Goal: Information Seeking & Learning: Learn about a topic

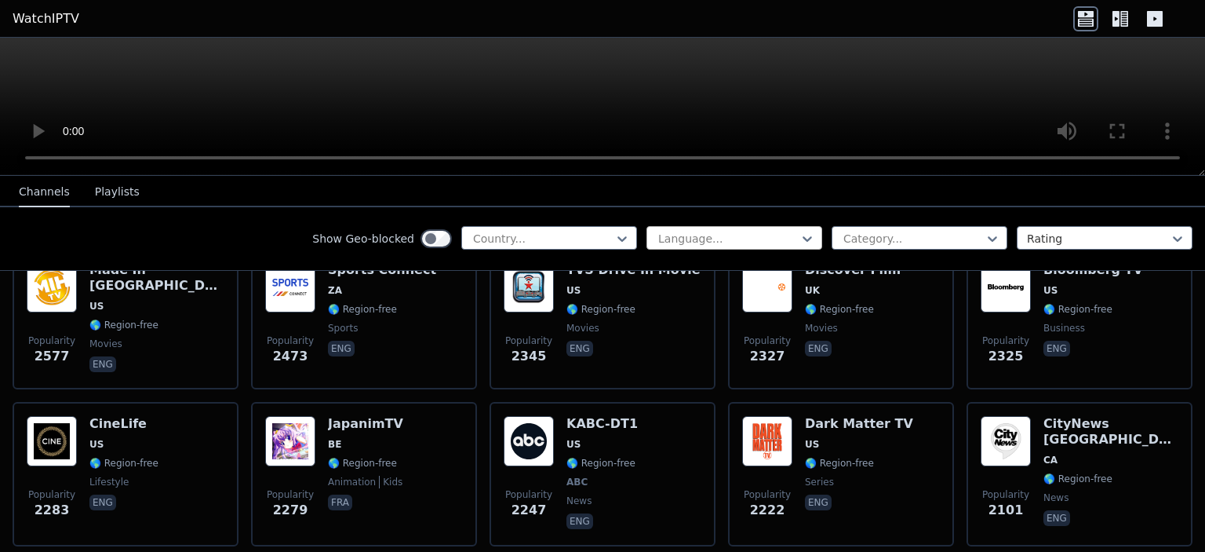
scroll to position [672, 0]
click at [712, 233] on div at bounding box center [728, 239] width 143 height 16
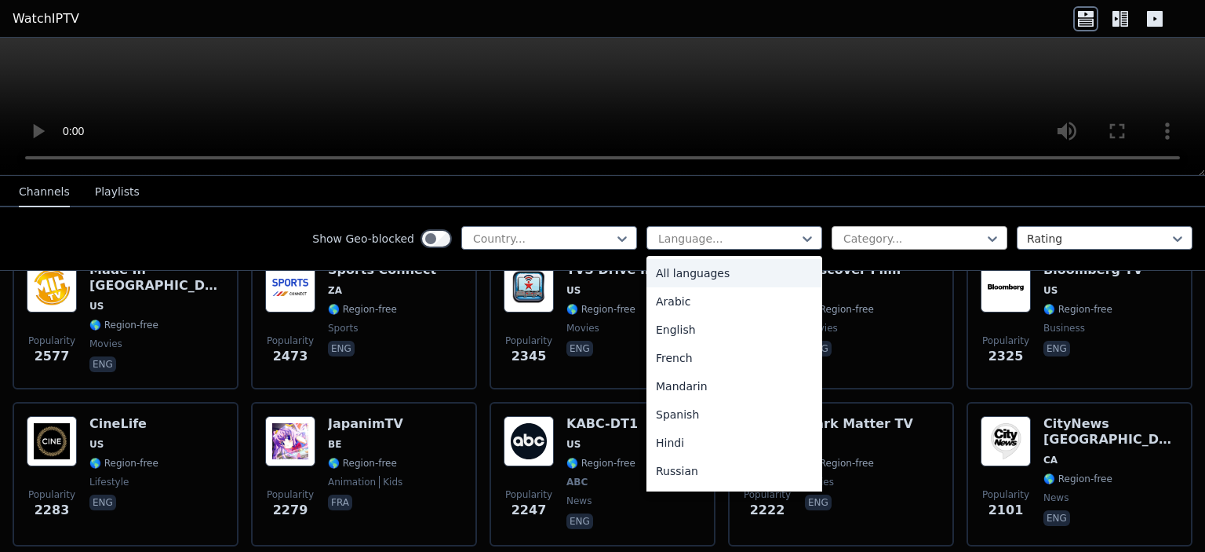
click at [863, 233] on div at bounding box center [913, 239] width 143 height 16
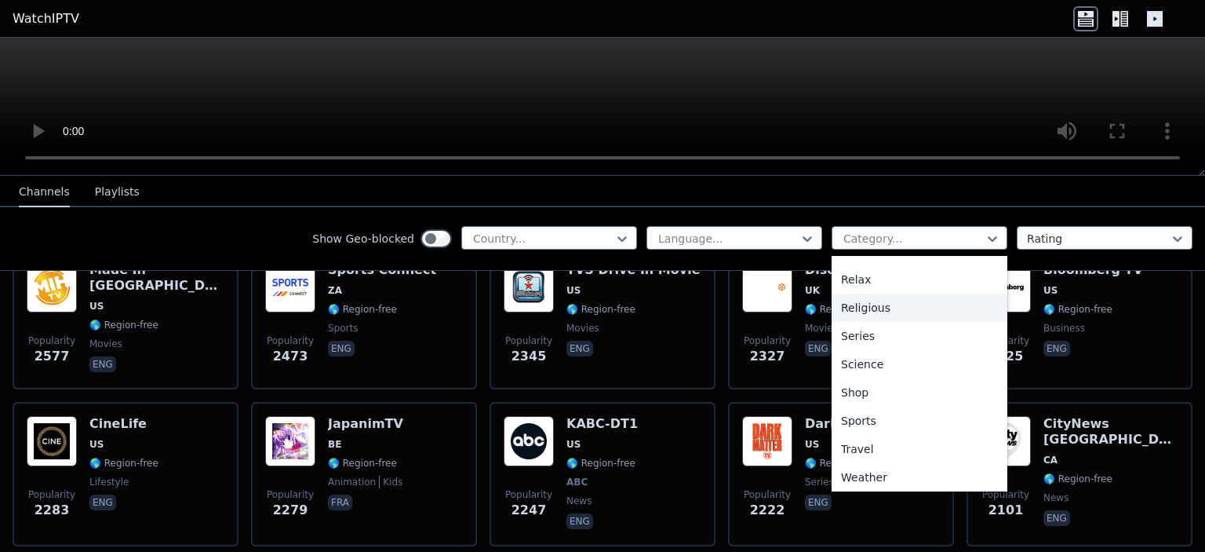
scroll to position [534, 0]
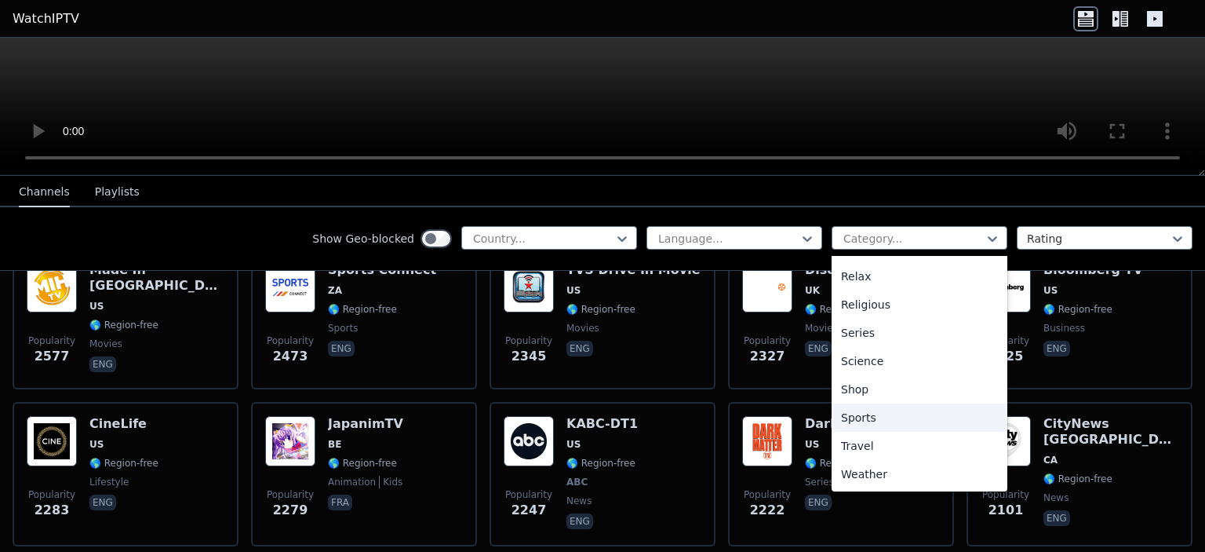
click at [851, 411] on div "Sports" at bounding box center [920, 417] width 176 height 28
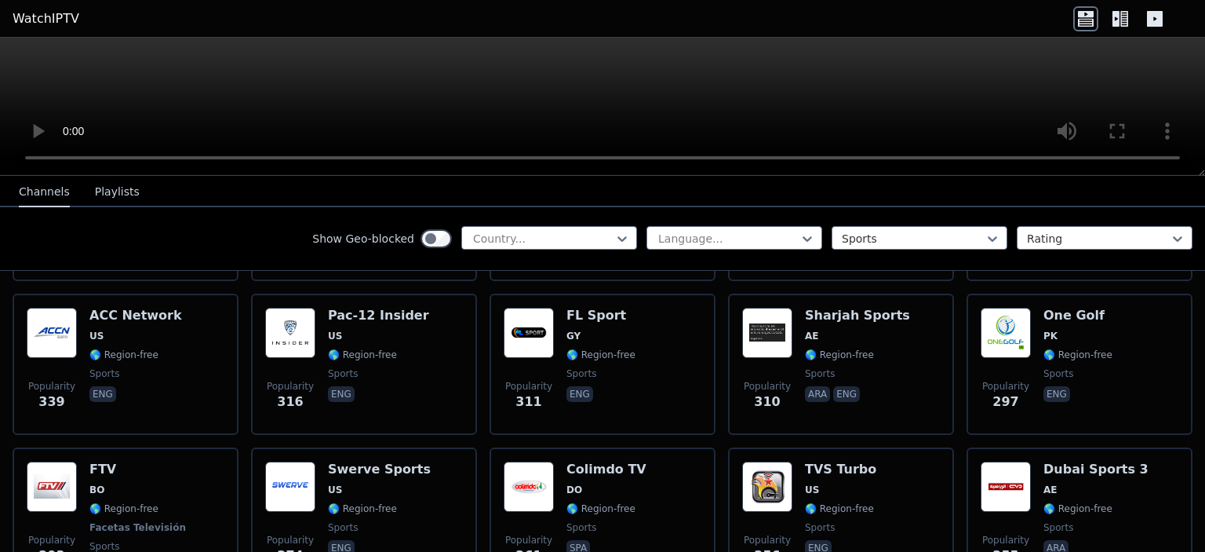
scroll to position [1415, 0]
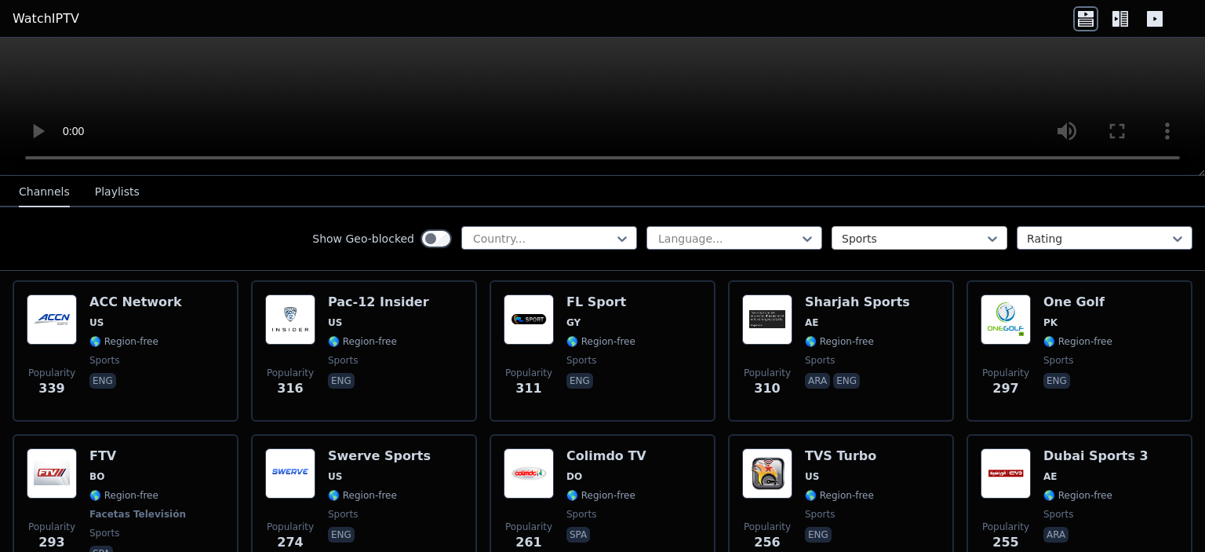
click at [961, 233] on div at bounding box center [913, 239] width 143 height 16
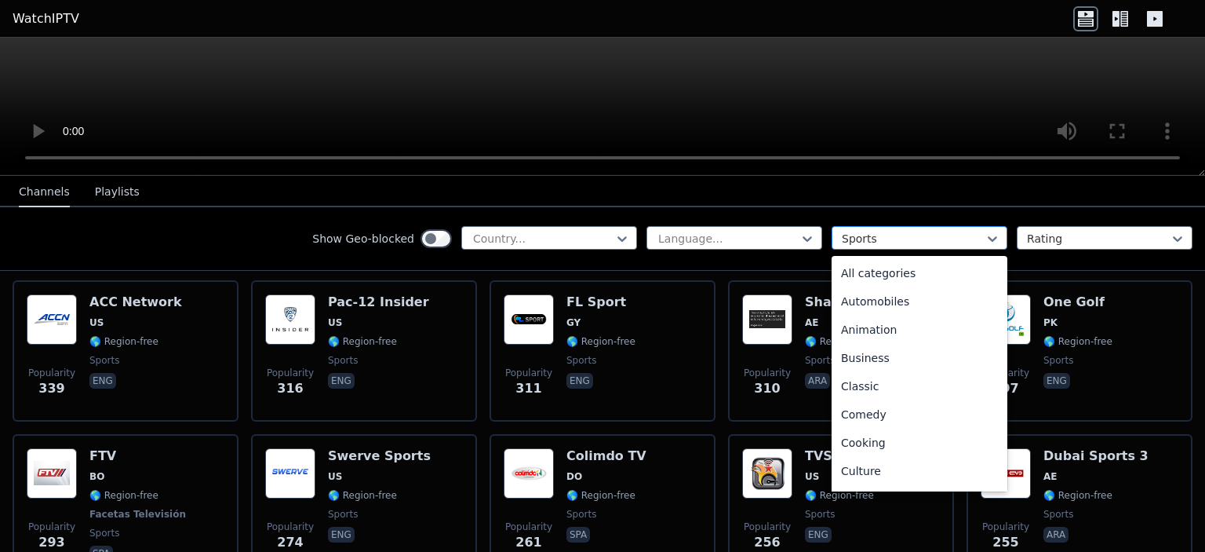
scroll to position [483, 0]
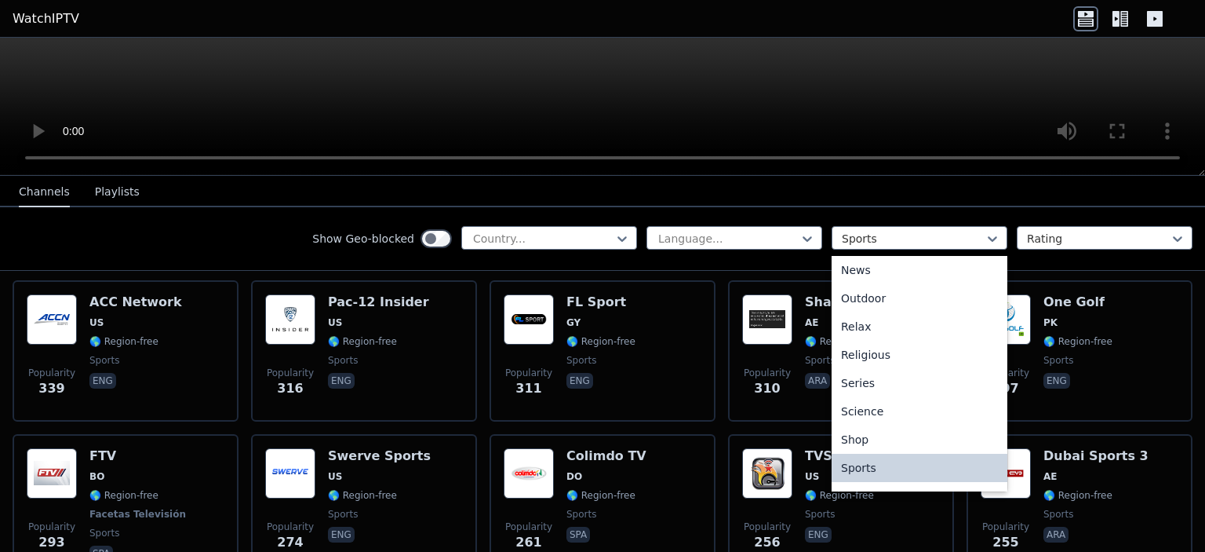
click at [836, 460] on div "Sports" at bounding box center [920, 468] width 176 height 28
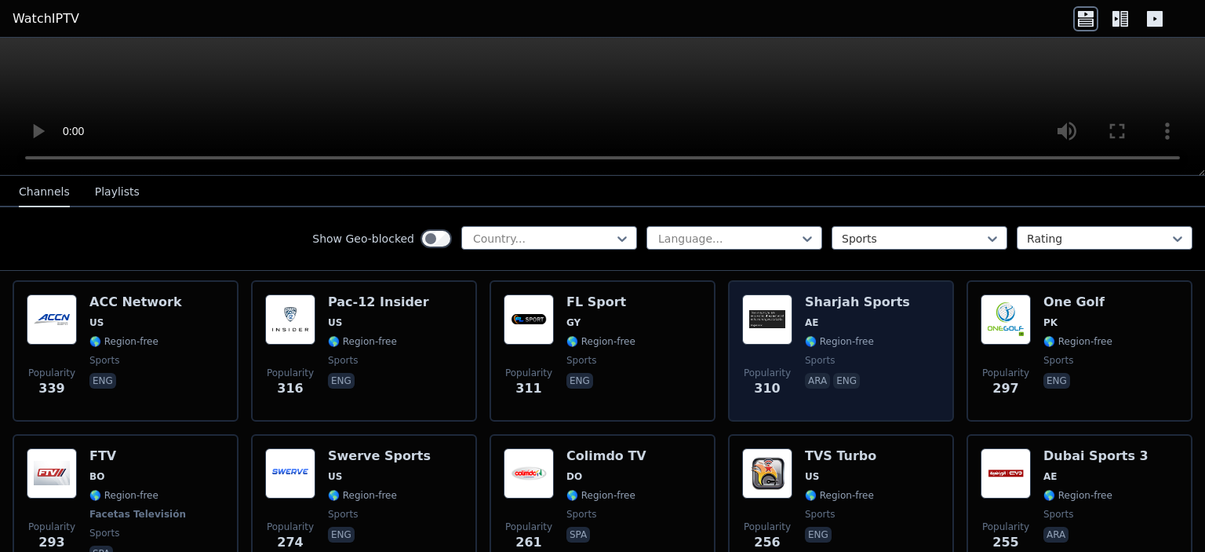
scroll to position [0, 0]
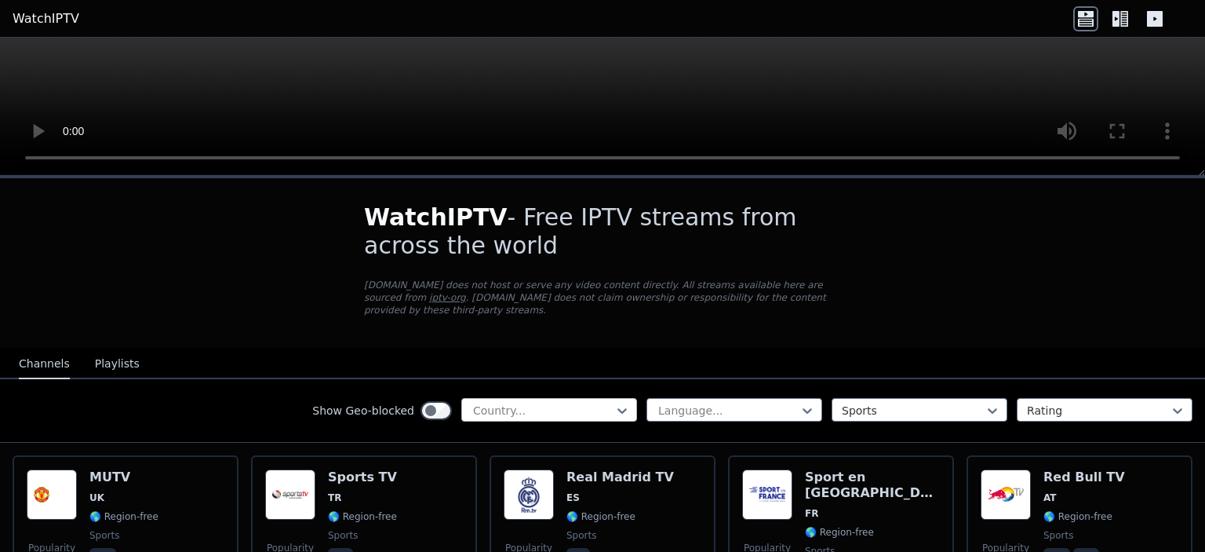
click at [571, 403] on div at bounding box center [543, 411] width 143 height 16
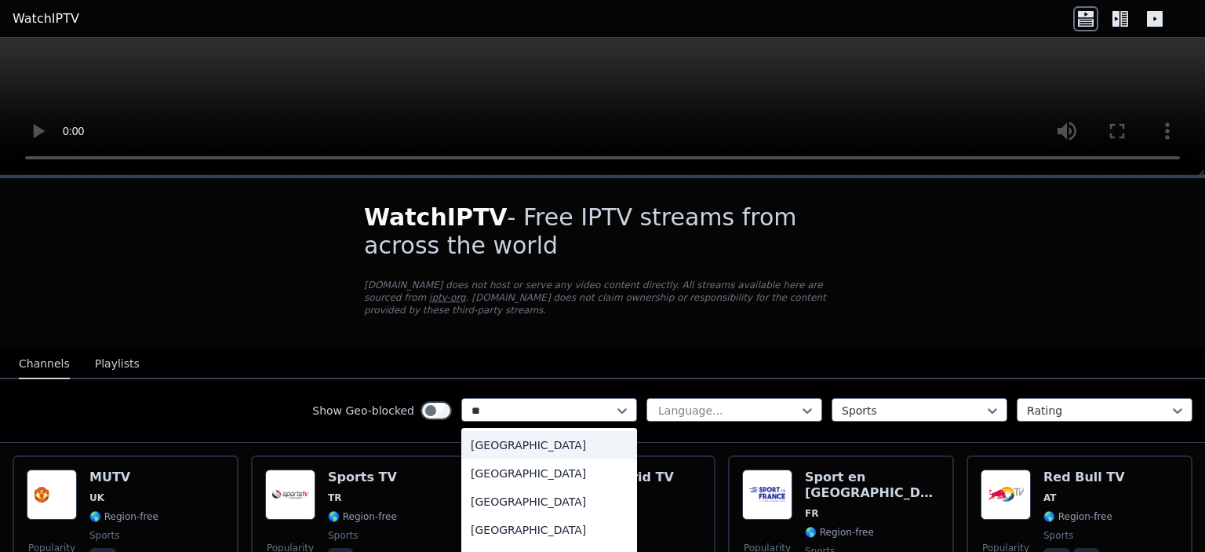
type input "***"
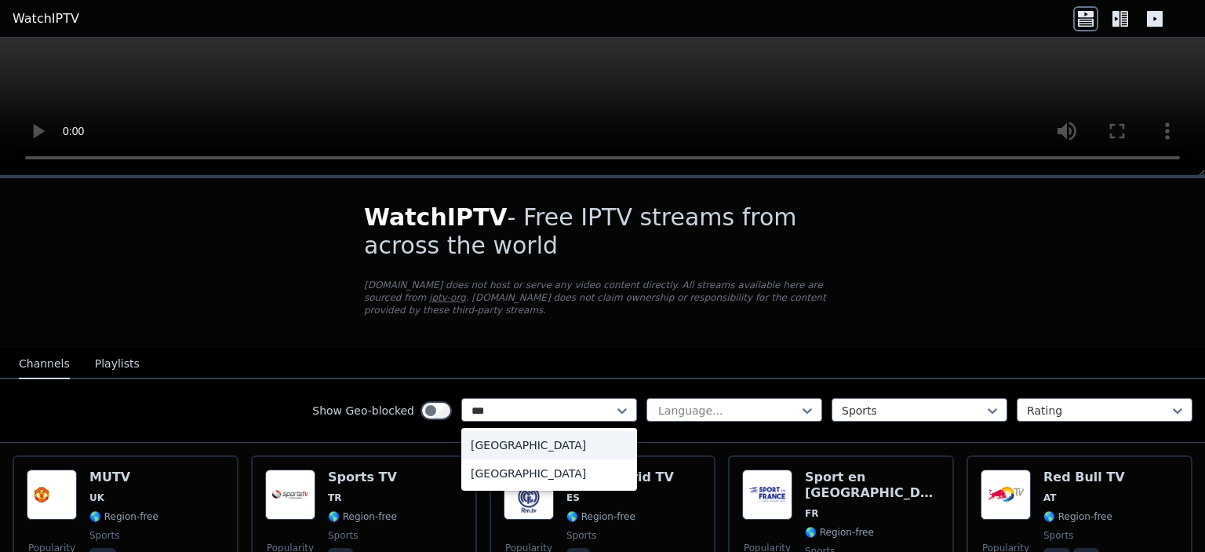
click at [547, 431] on div "[GEOGRAPHIC_DATA]" at bounding box center [549, 445] width 176 height 28
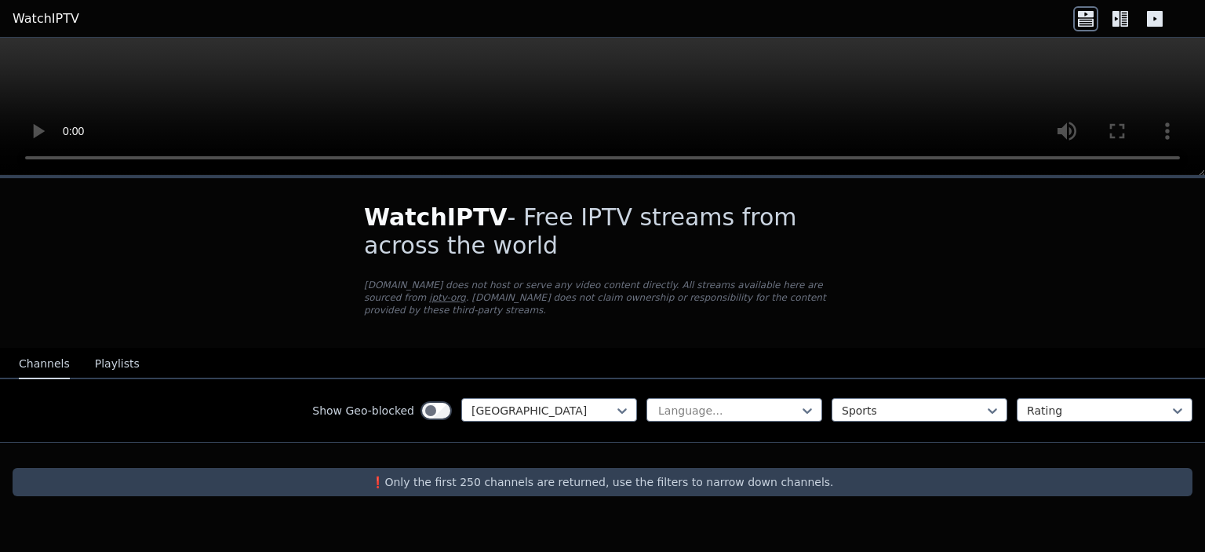
click at [615, 450] on div at bounding box center [602, 455] width 1205 height 25
click at [614, 398] on div "[GEOGRAPHIC_DATA]" at bounding box center [549, 410] width 176 height 24
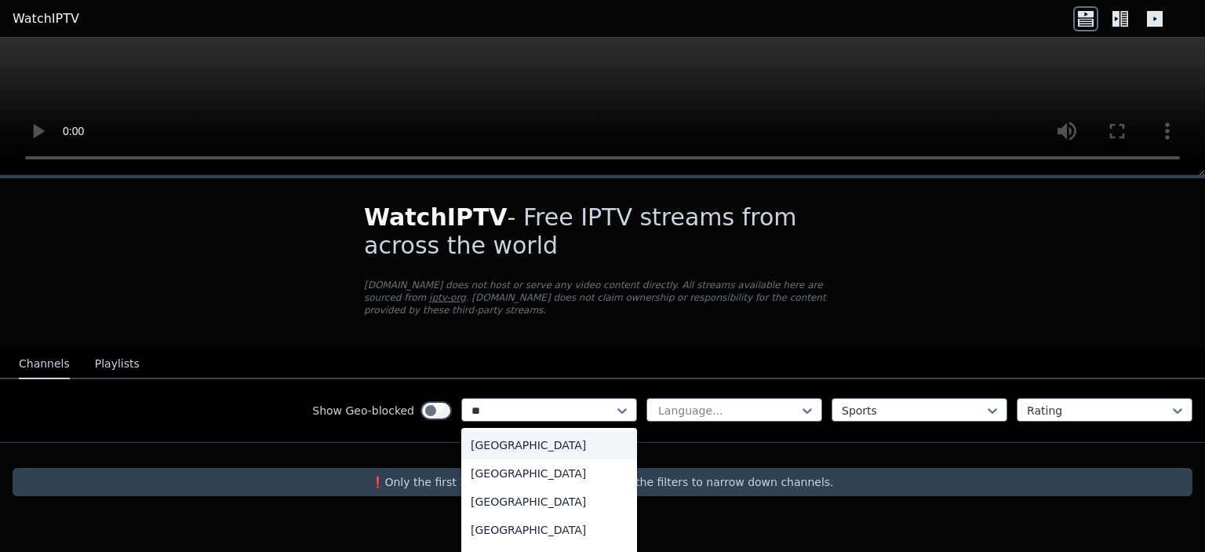
type input "***"
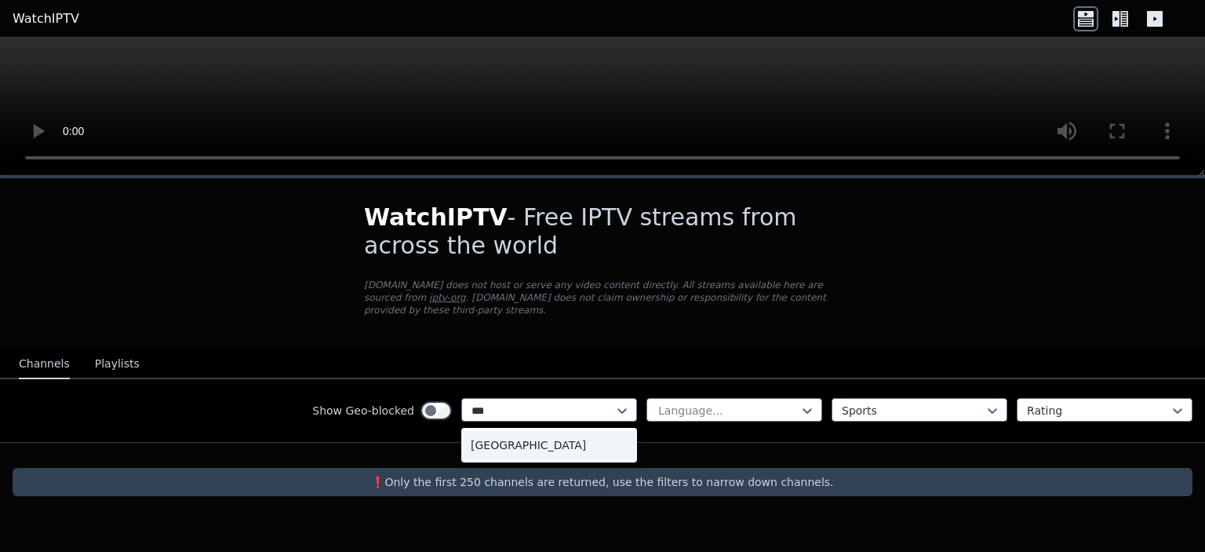
click at [568, 432] on div "[GEOGRAPHIC_DATA]" at bounding box center [549, 445] width 176 height 28
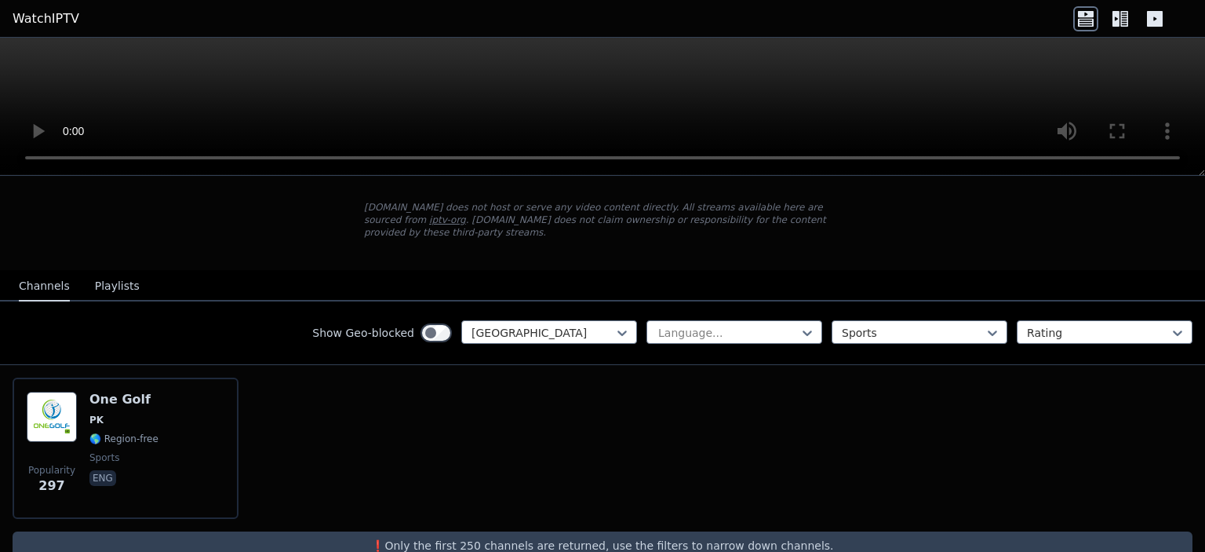
scroll to position [96, 0]
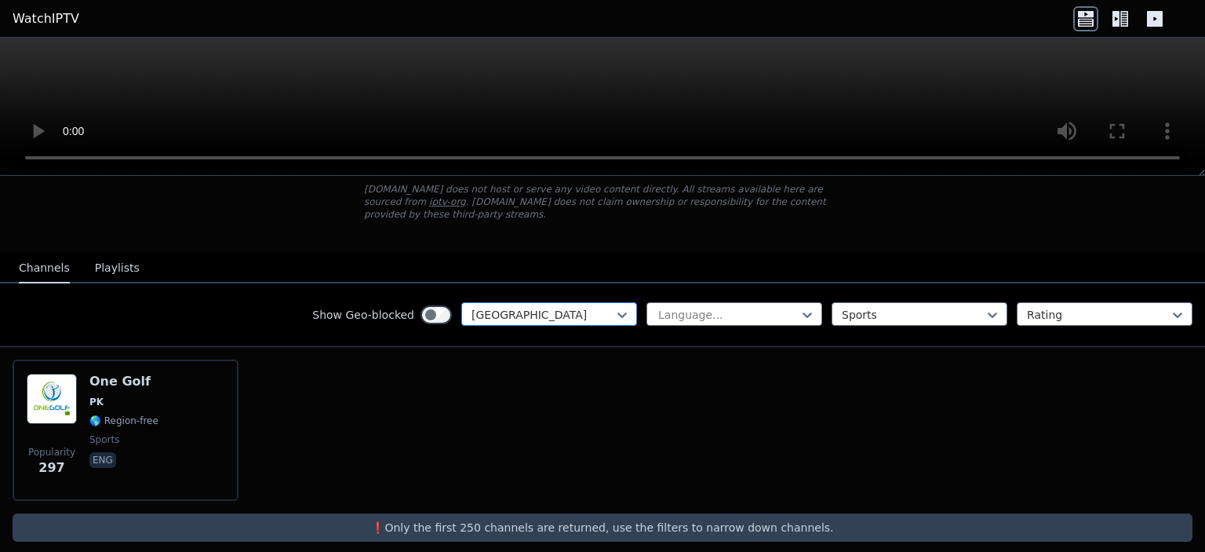
click at [562, 307] on div at bounding box center [543, 315] width 143 height 16
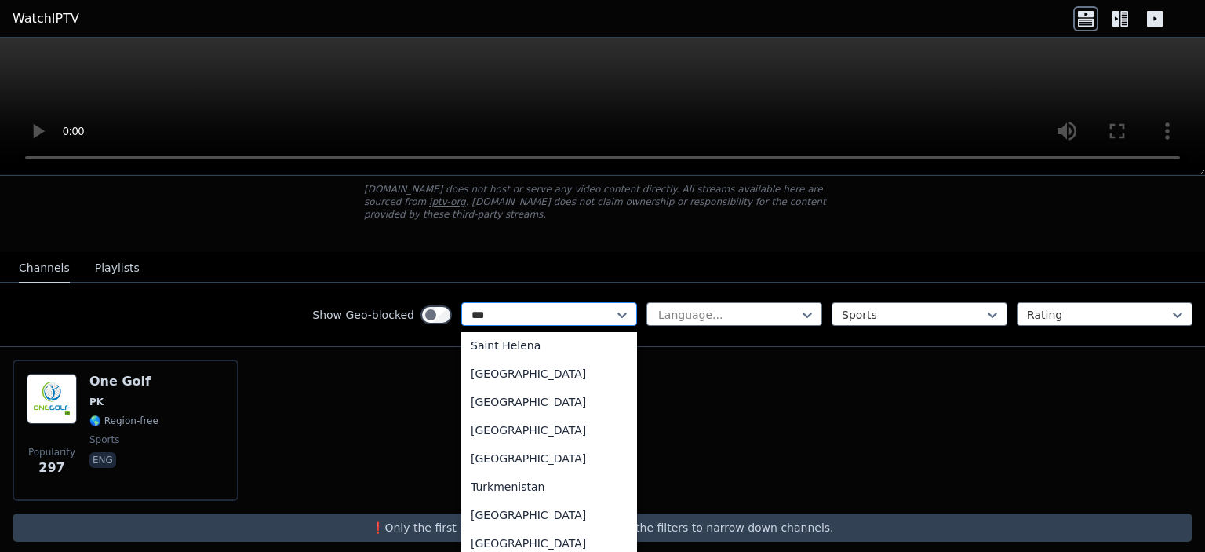
scroll to position [0, 0]
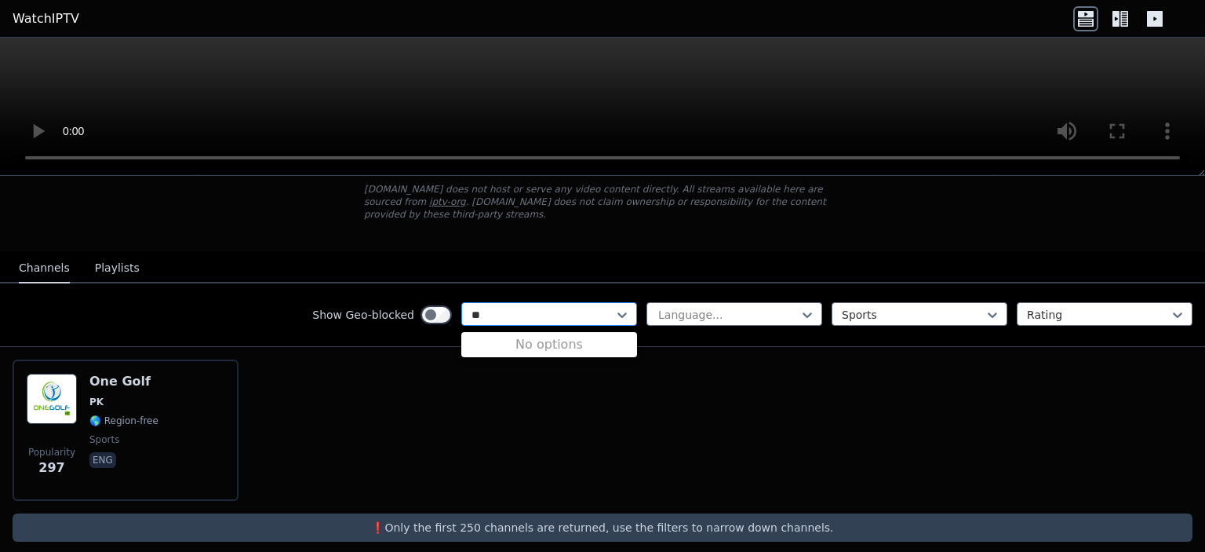
type input "*"
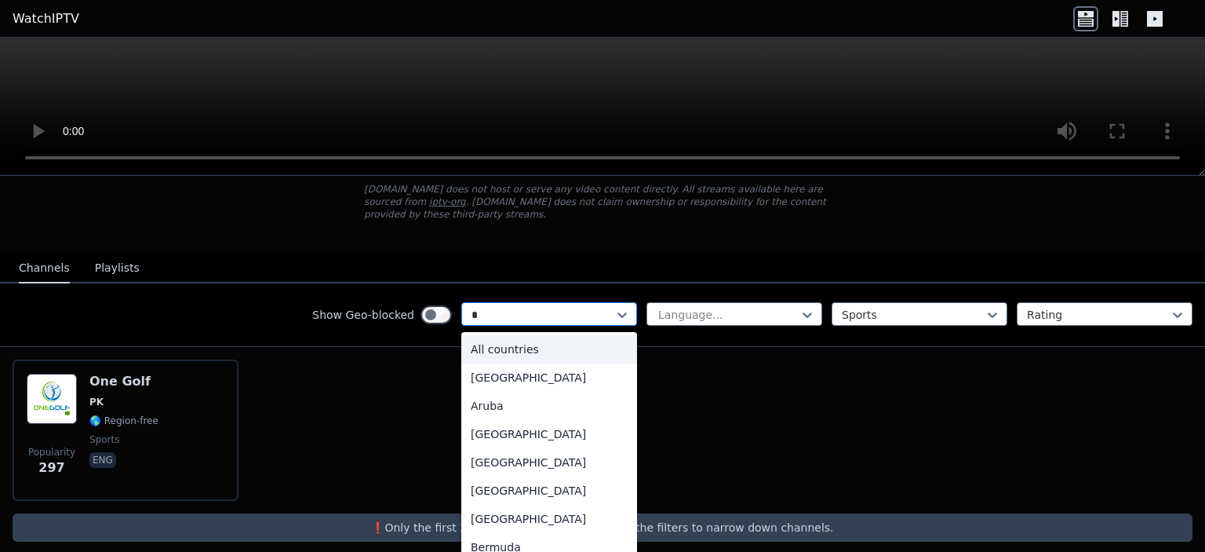
type input "**"
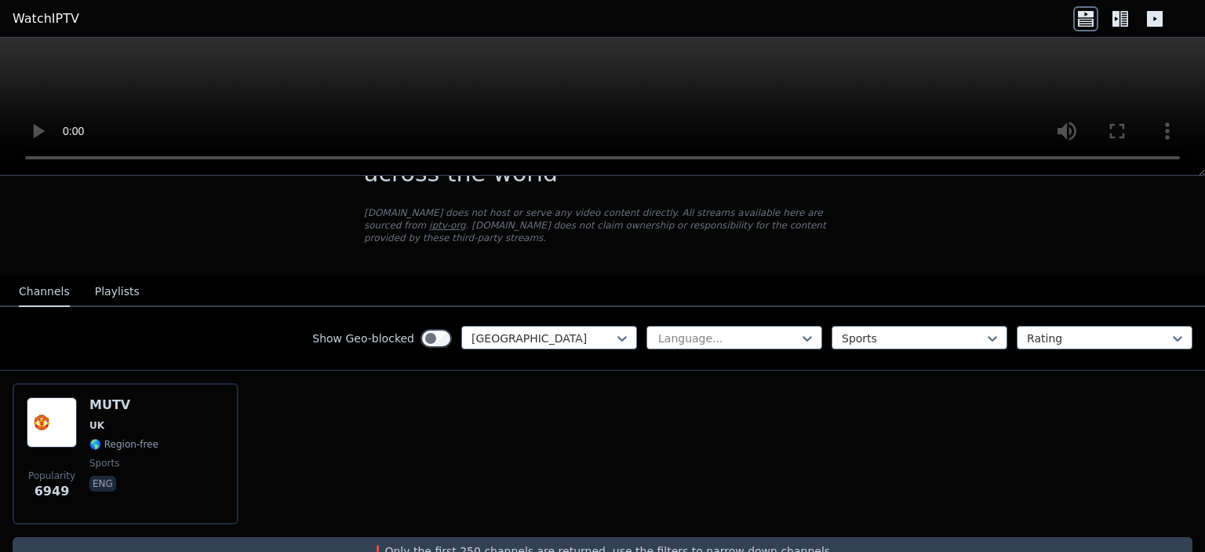
scroll to position [71, 0]
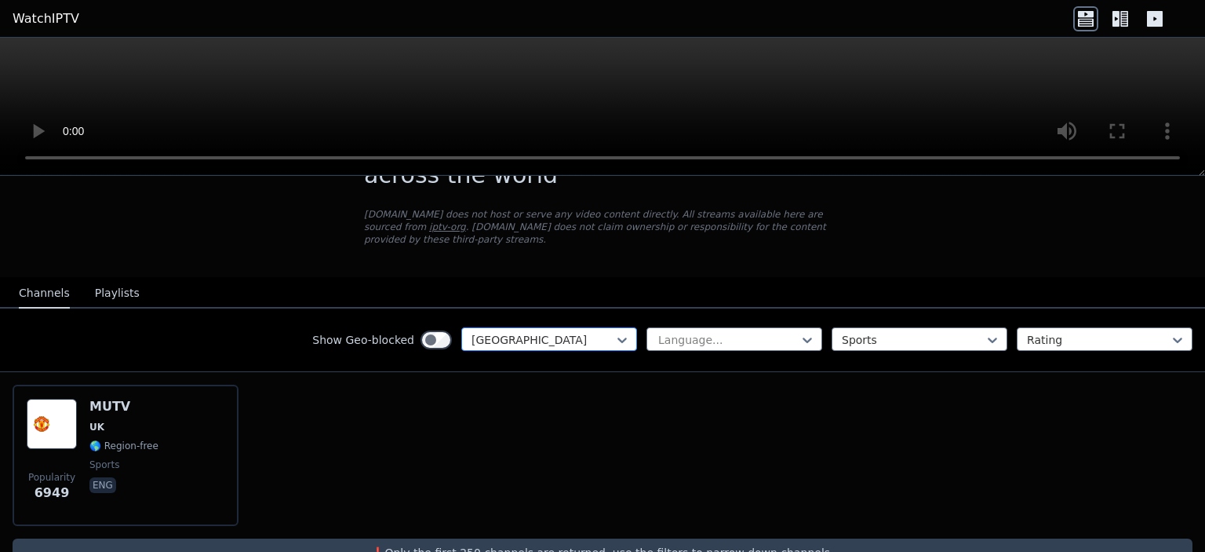
click at [571, 332] on div at bounding box center [543, 340] width 143 height 16
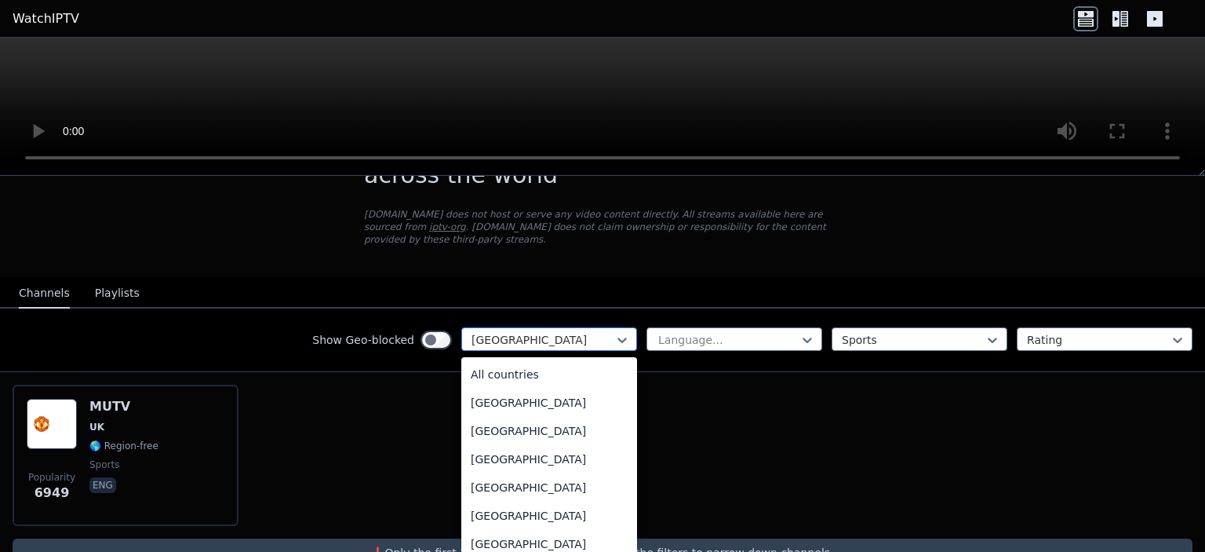
scroll to position [5330, 0]
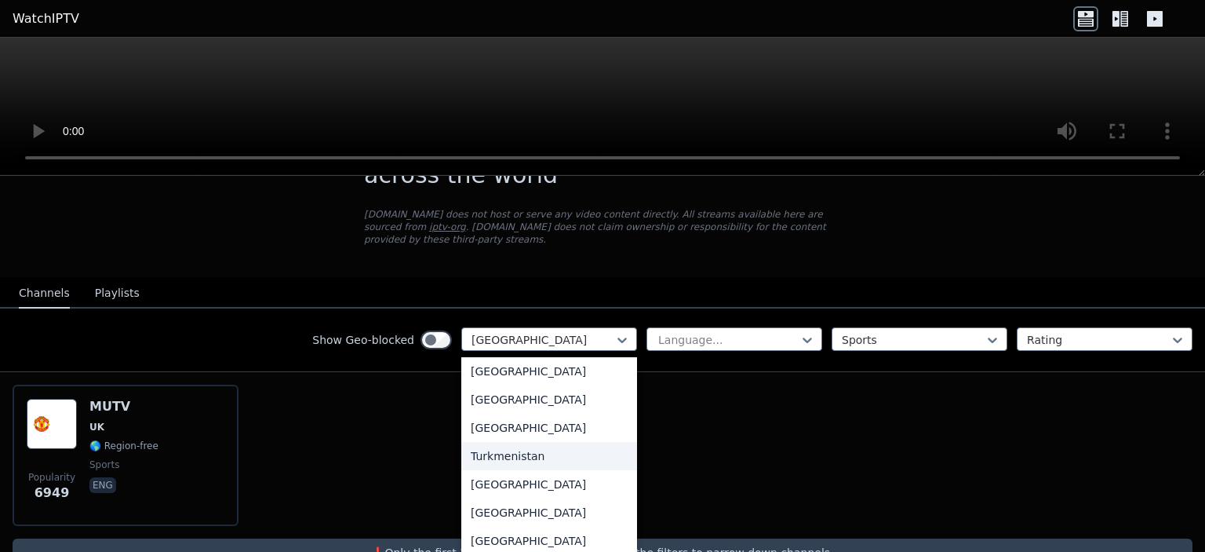
click at [730, 372] on div "Popularity 6949 MUTV [GEOGRAPHIC_DATA] 🌎 Region-free sports eng" at bounding box center [602, 455] width 1205 height 166
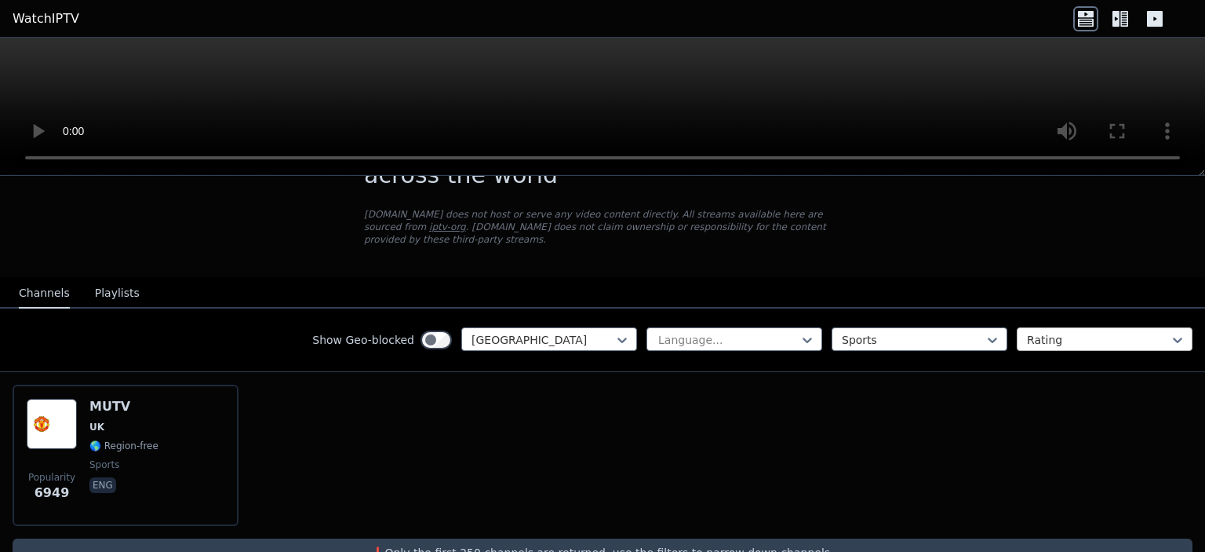
click at [1034, 332] on div at bounding box center [1098, 340] width 143 height 16
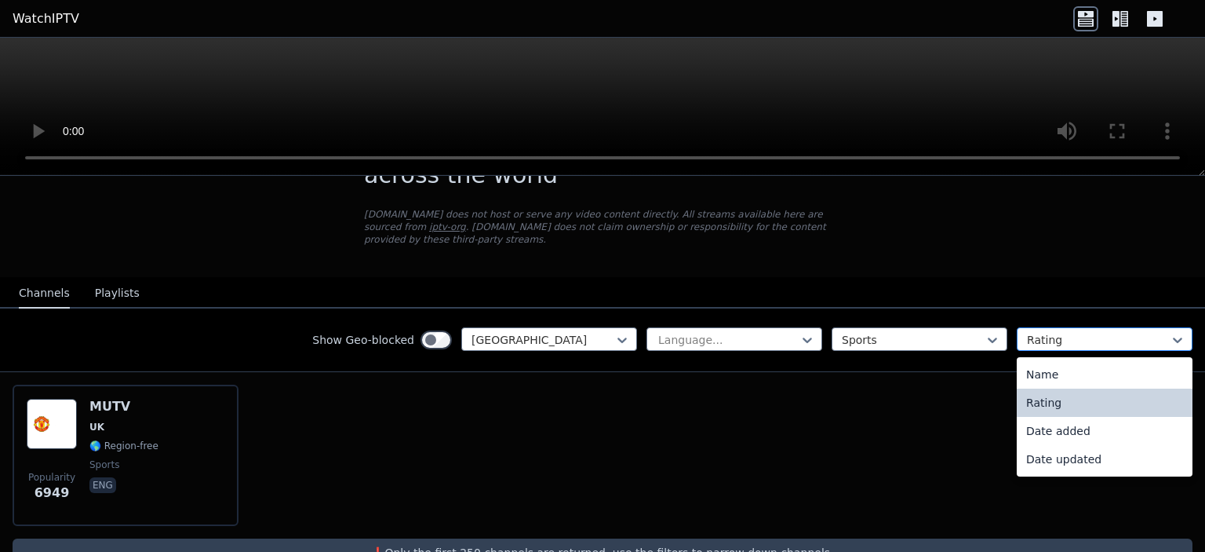
click at [1034, 332] on div at bounding box center [1098, 340] width 143 height 16
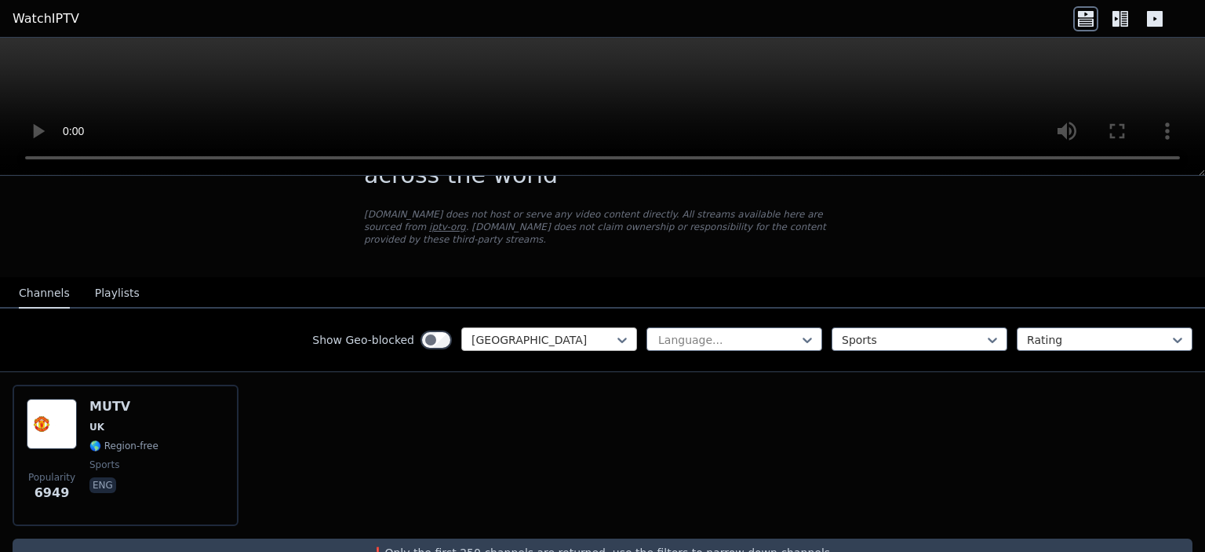
click at [587, 327] on div "[GEOGRAPHIC_DATA]" at bounding box center [549, 339] width 176 height 24
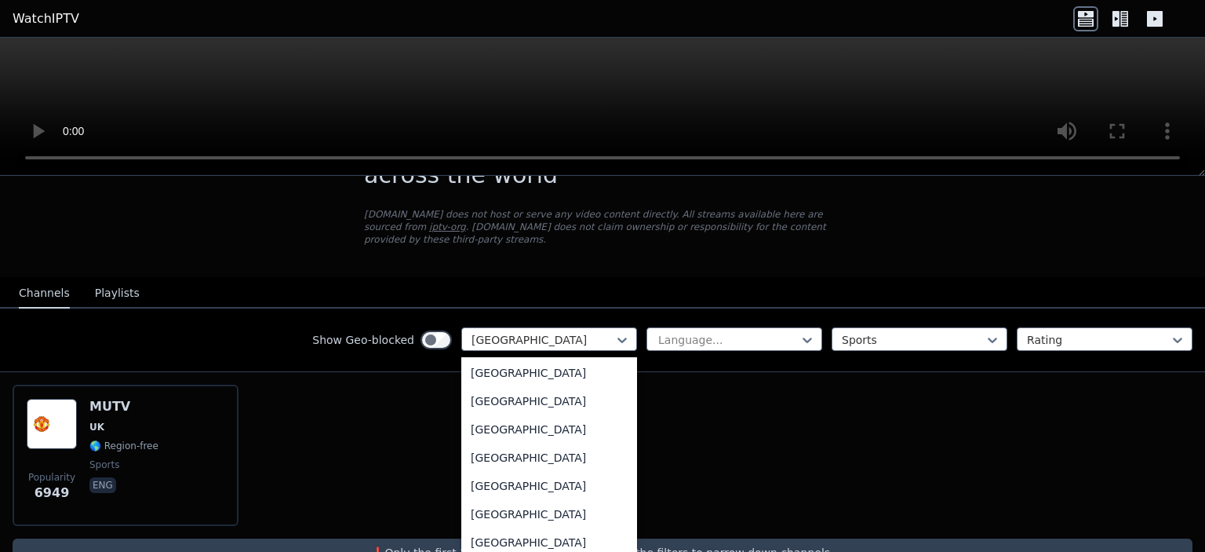
scroll to position [0, 0]
click at [549, 363] on div "All countries" at bounding box center [549, 374] width 176 height 28
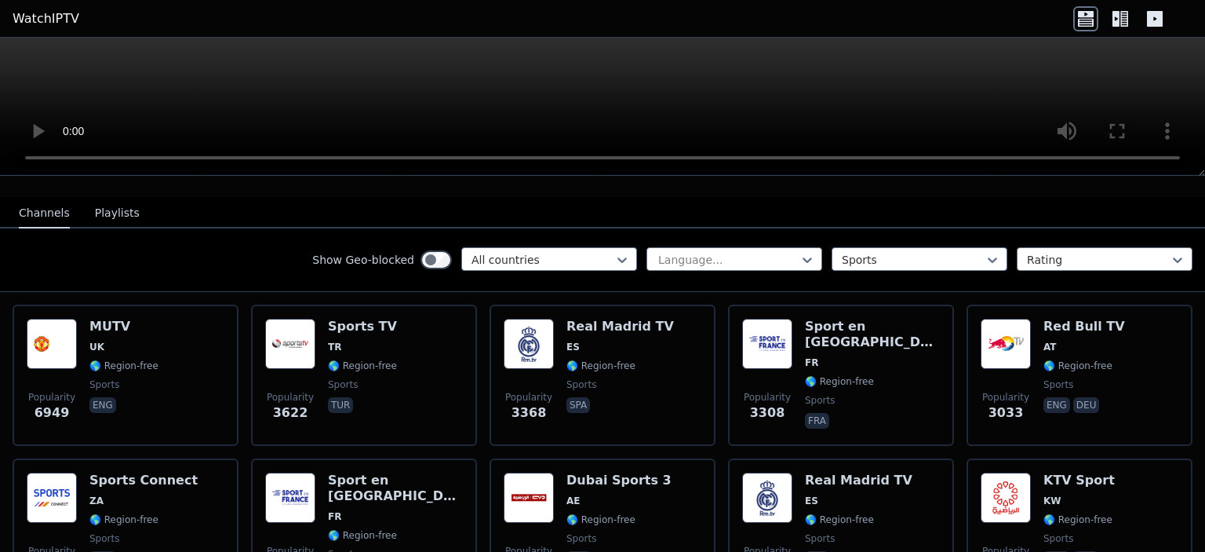
scroll to position [151, 0]
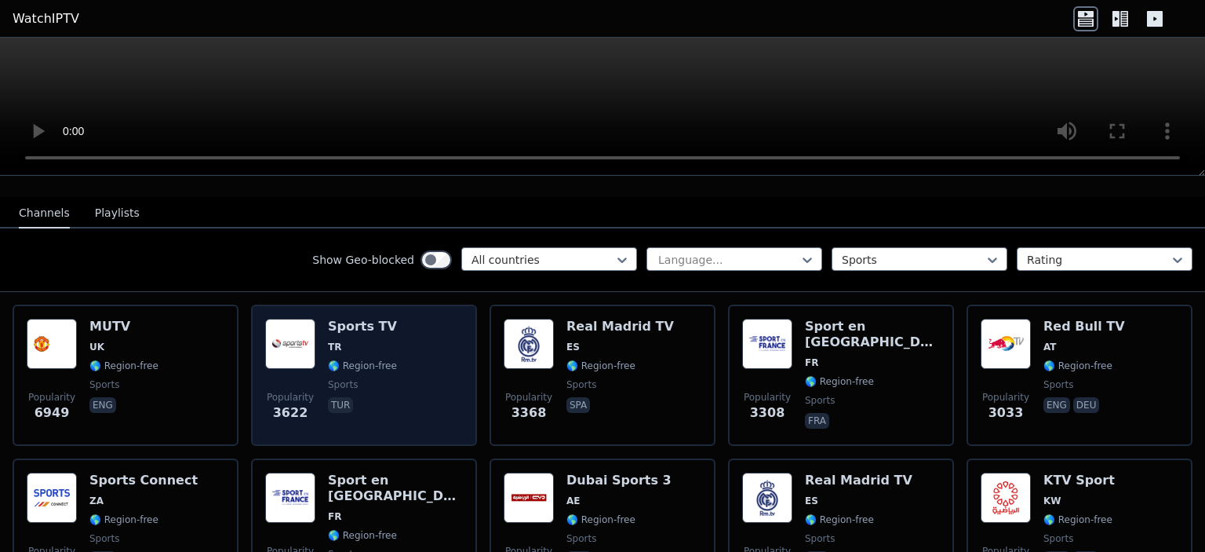
drag, startPoint x: 402, startPoint y: 351, endPoint x: 385, endPoint y: 372, distance: 26.8
click at [385, 378] on span "sports" at bounding box center [362, 384] width 69 height 13
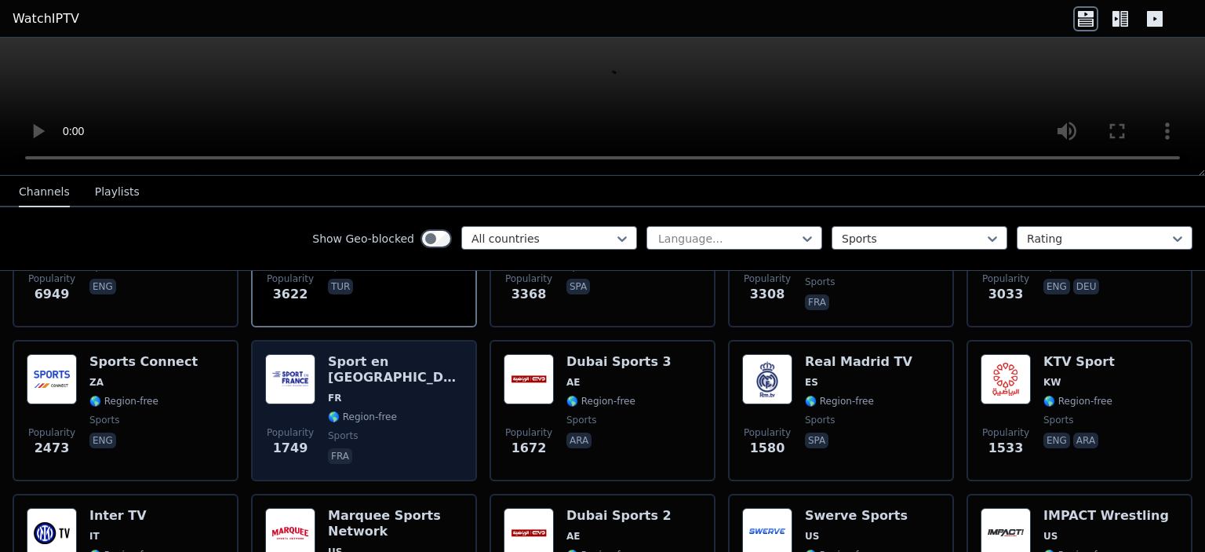
scroll to position [0, 0]
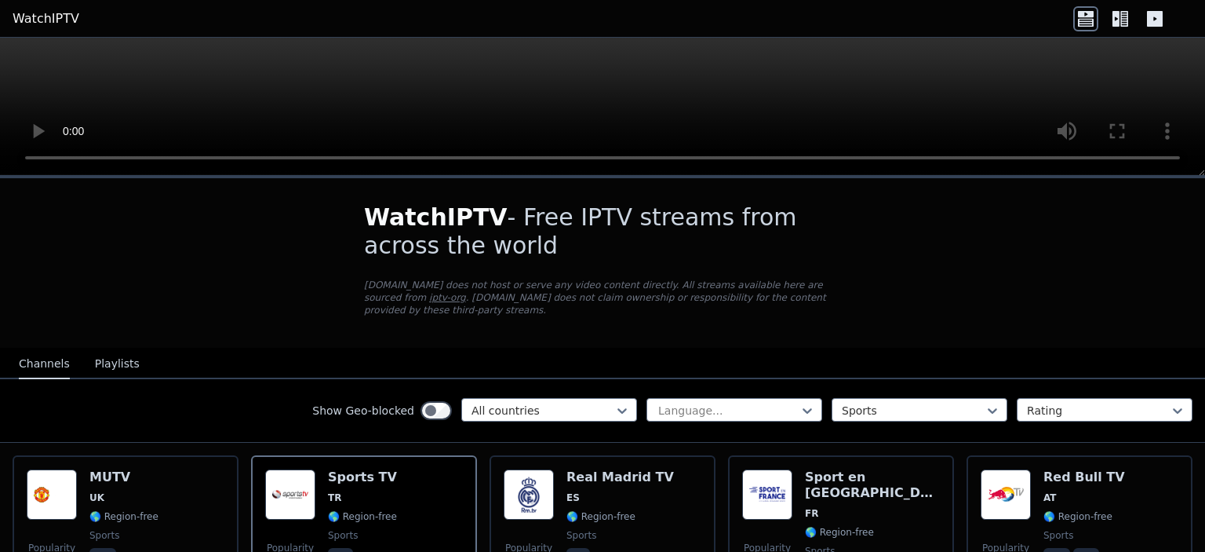
click at [1115, 20] on icon at bounding box center [1120, 18] width 25 height 25
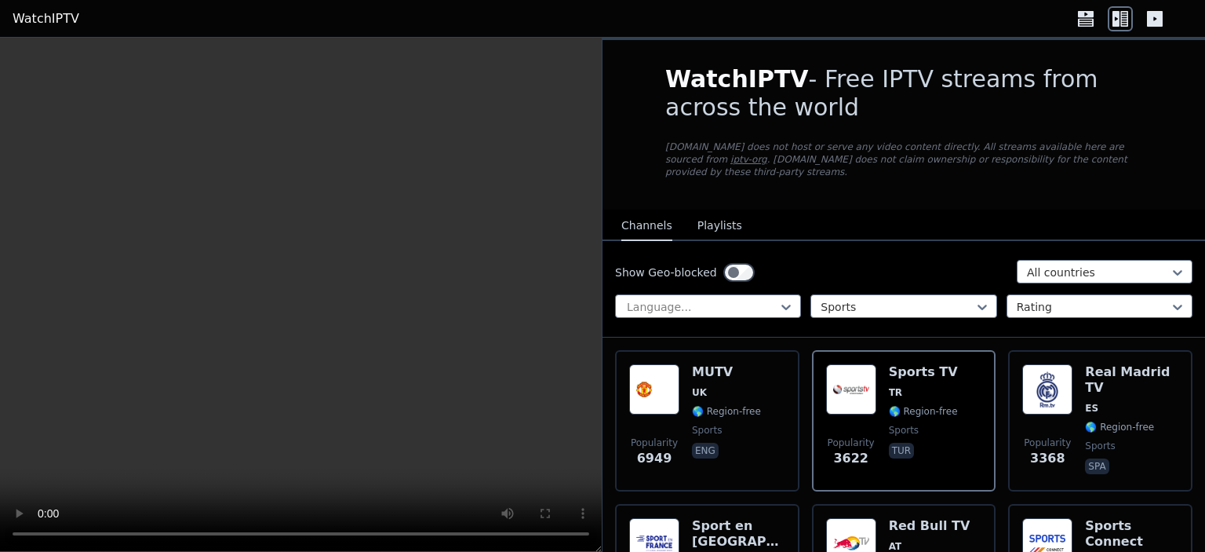
click at [1164, 19] on icon at bounding box center [1155, 18] width 25 height 25
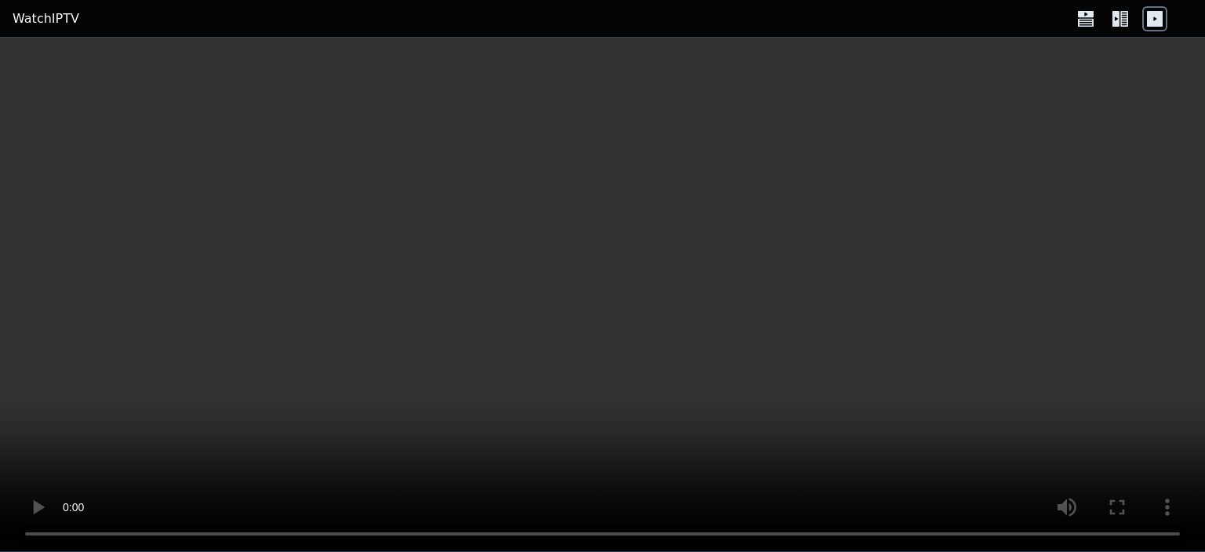
click at [1123, 21] on icon at bounding box center [1125, 19] width 8 height 16
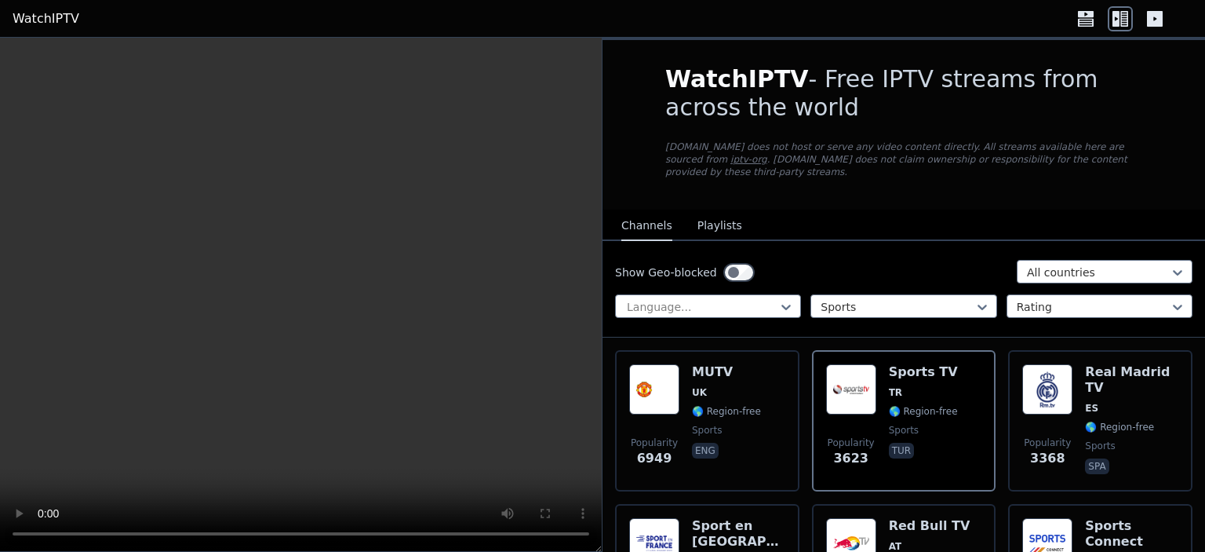
click at [718, 211] on button "Playlists" at bounding box center [720, 226] width 45 height 30
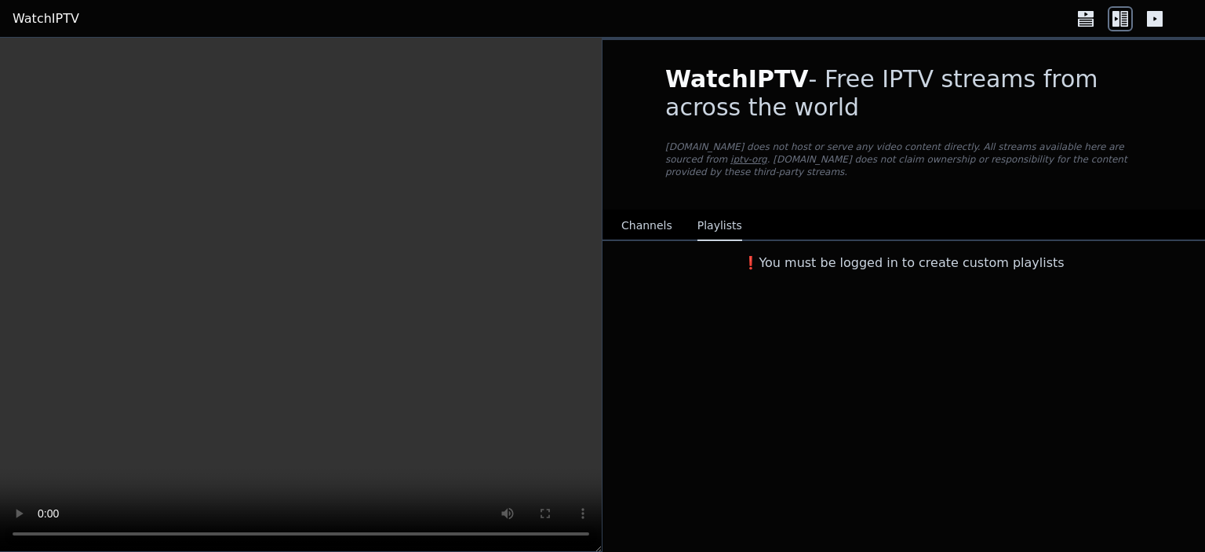
click at [607, 211] on nav "Channels Playlists" at bounding box center [904, 225] width 603 height 31
click at [626, 212] on button "Channels" at bounding box center [647, 226] width 51 height 30
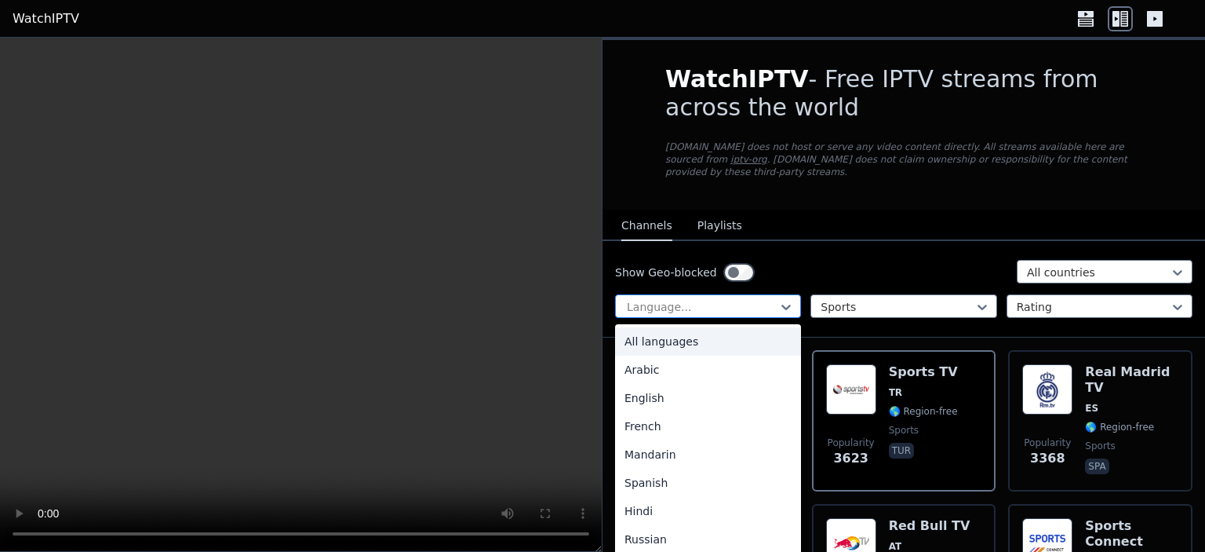
click at [734, 299] on div at bounding box center [701, 307] width 153 height 16
click at [735, 329] on div "All languages" at bounding box center [708, 341] width 186 height 28
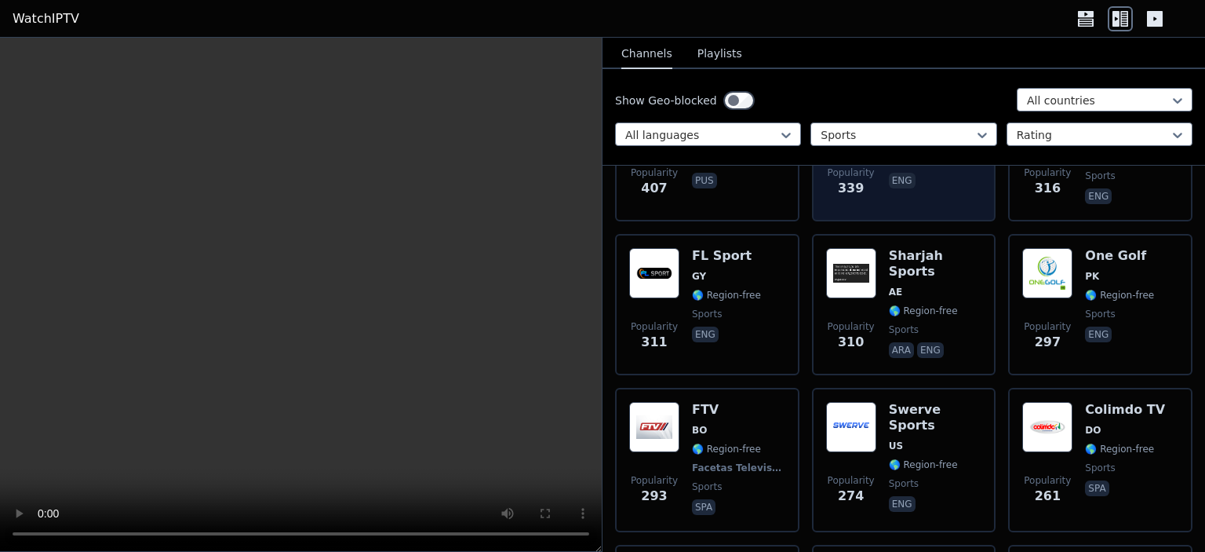
scroll to position [2283, 0]
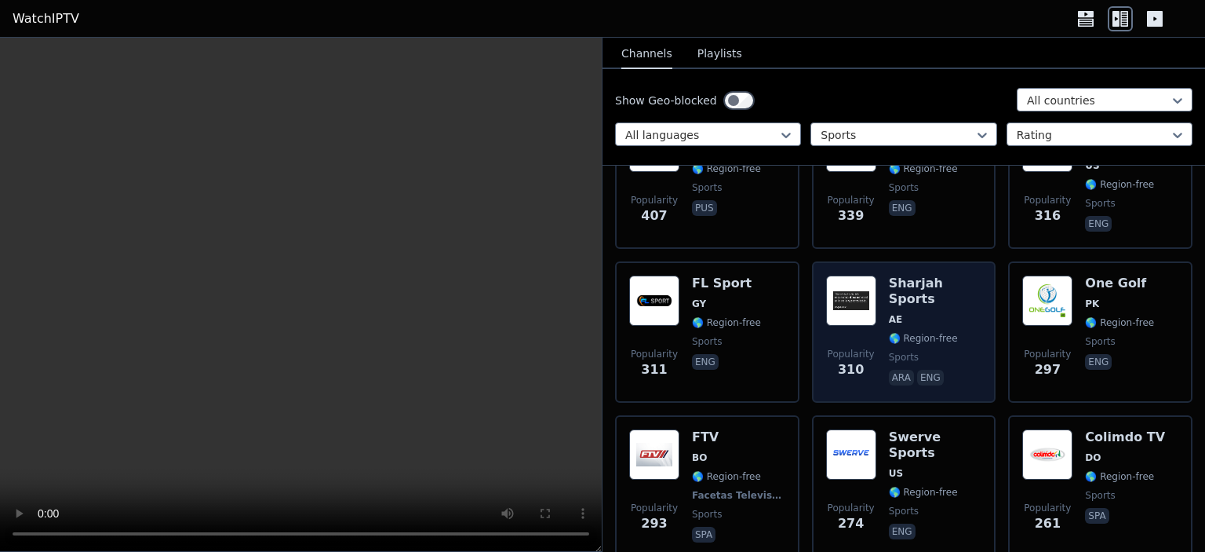
click at [921, 275] on div "Sharjah Sports AE 🌎 Region-free sports ara eng" at bounding box center [935, 331] width 93 height 113
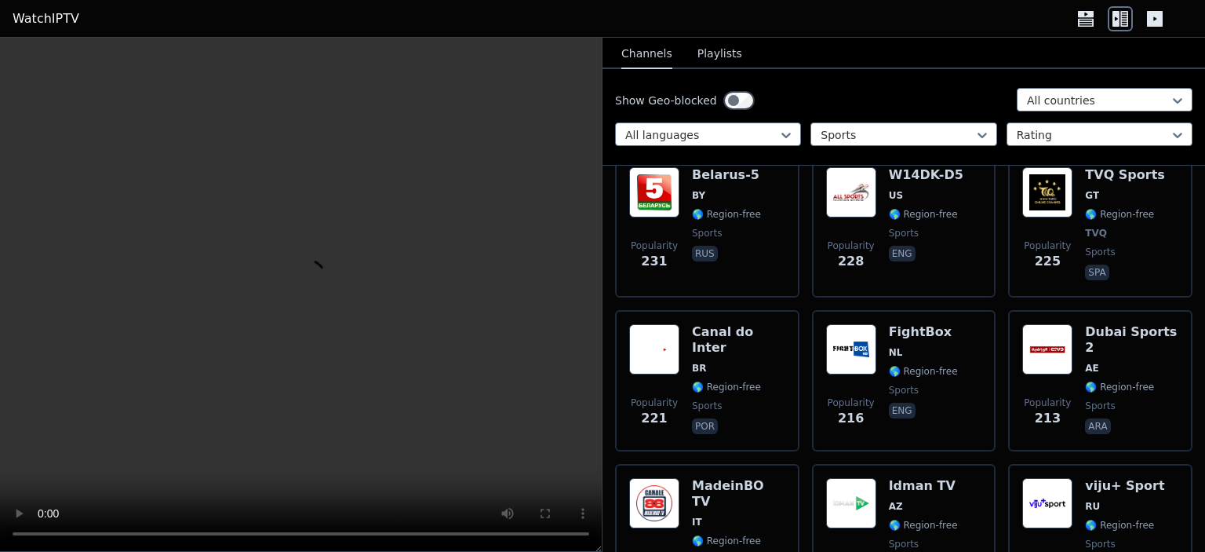
scroll to position [3164, 0]
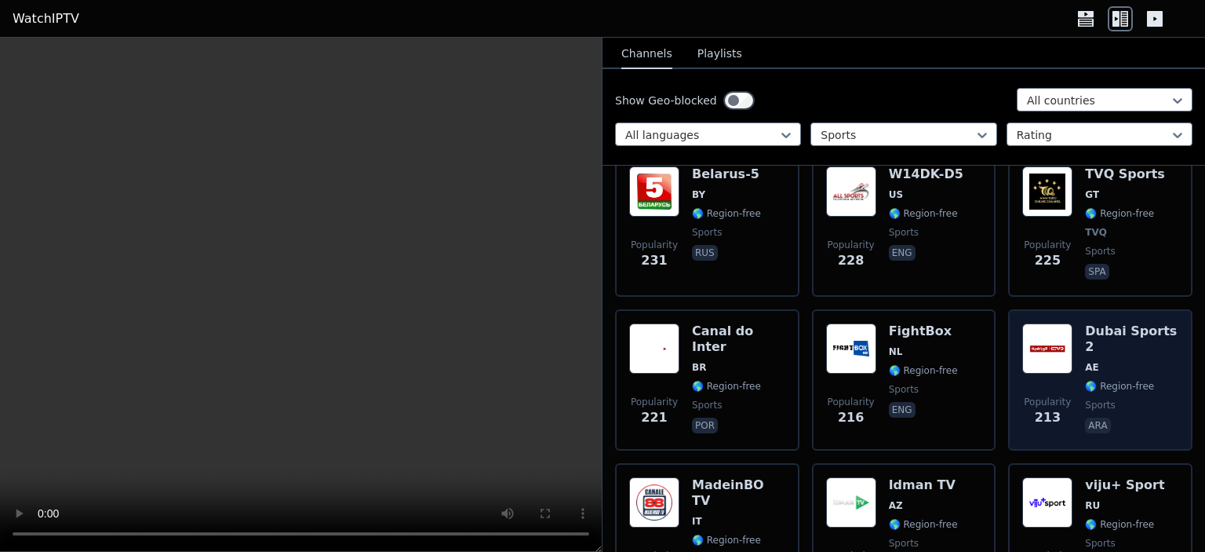
click at [1085, 323] on div "Dubai Sports 2 AE 🌎 Region-free sports ara" at bounding box center [1131, 379] width 93 height 113
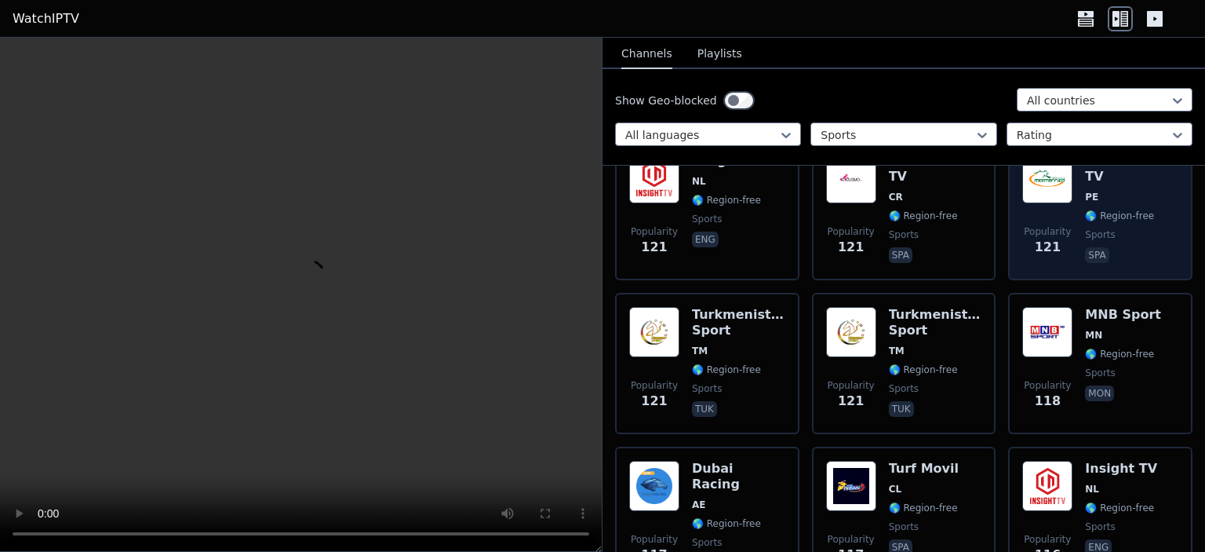
scroll to position [4936, 0]
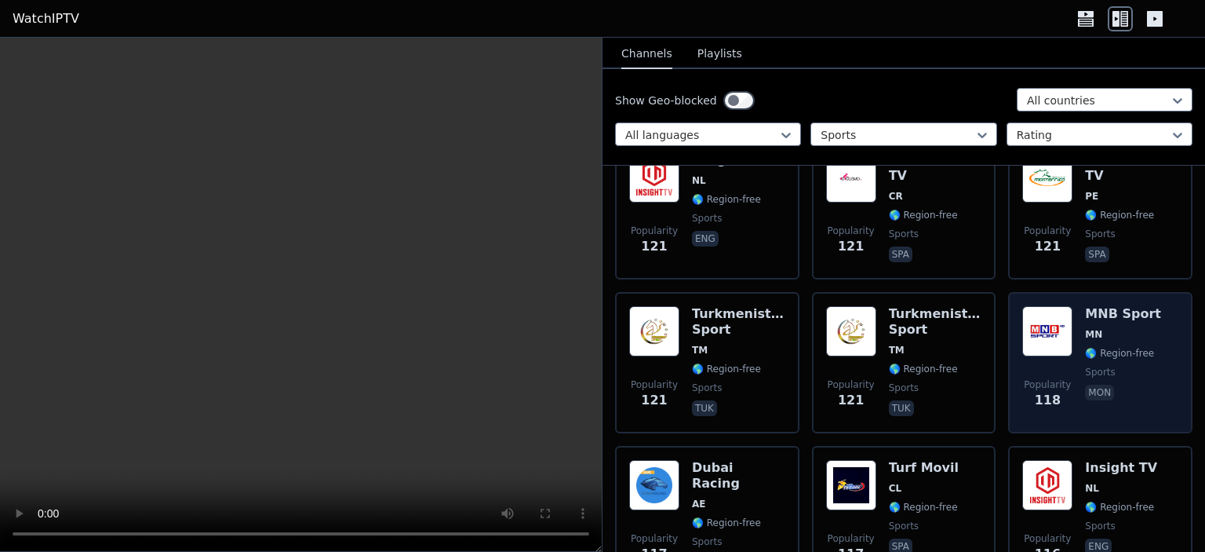
click at [1151, 306] on div "Popularity 118 MNB Sport MN 🌎 Region-free sports mon" at bounding box center [1101, 362] width 156 height 113
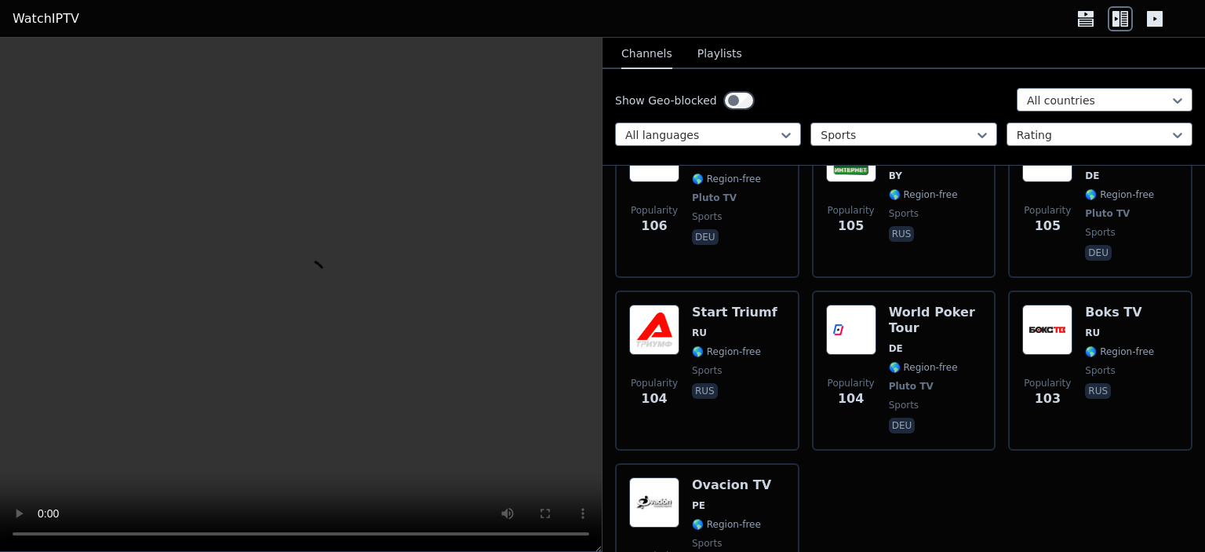
scroll to position [5747, 0]
